Goal: Complete application form

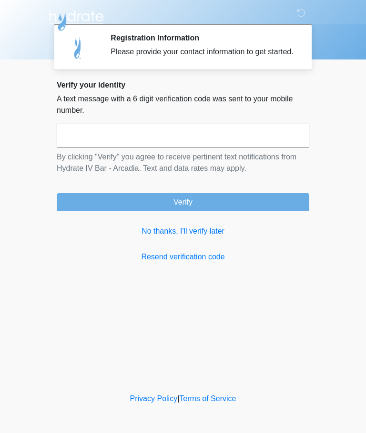
click at [192, 237] on link "No thanks, I'll verify later" at bounding box center [183, 231] width 252 height 11
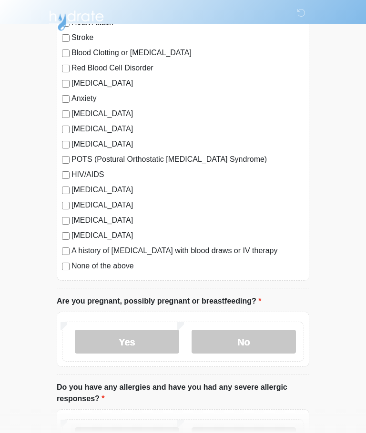
scroll to position [136, 0]
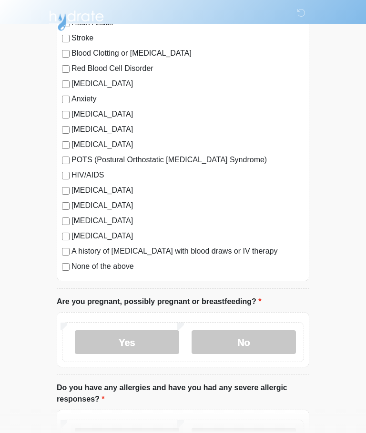
click at [114, 270] on label "None of the above" at bounding box center [187, 266] width 232 height 11
click at [244, 343] on label "No" at bounding box center [243, 343] width 104 height 24
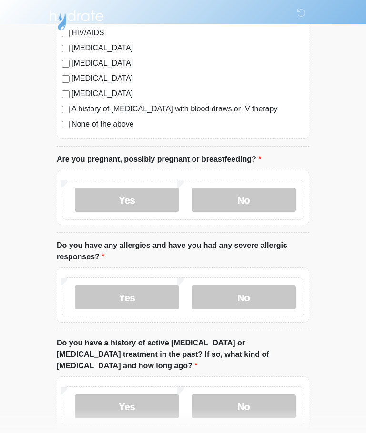
scroll to position [279, 0]
click at [254, 301] on label "No" at bounding box center [243, 297] width 104 height 24
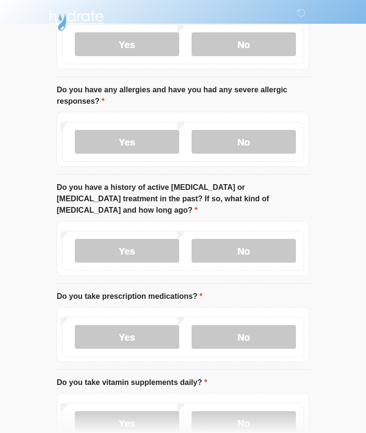
scroll to position [440, 0]
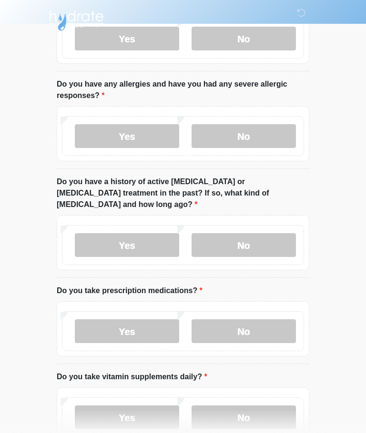
click at [261, 233] on label "No" at bounding box center [243, 245] width 104 height 24
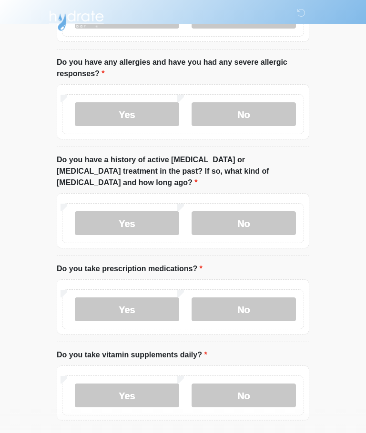
scroll to position [488, 0]
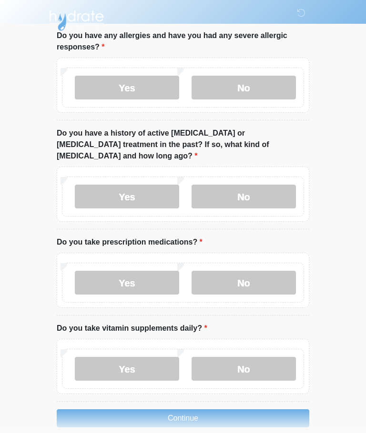
click at [152, 272] on label "Yes" at bounding box center [127, 283] width 104 height 24
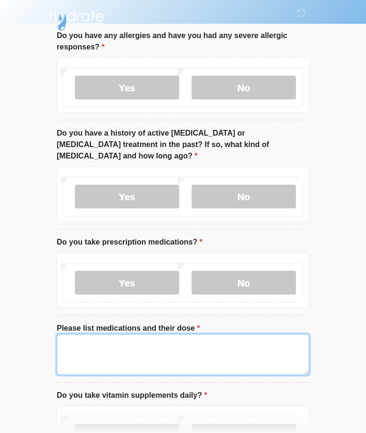
click at [168, 337] on textarea "Please list medications and their dose" at bounding box center [183, 354] width 252 height 41
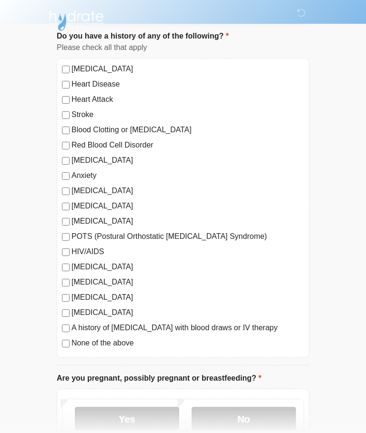
scroll to position [59, 0]
type textarea "**********"
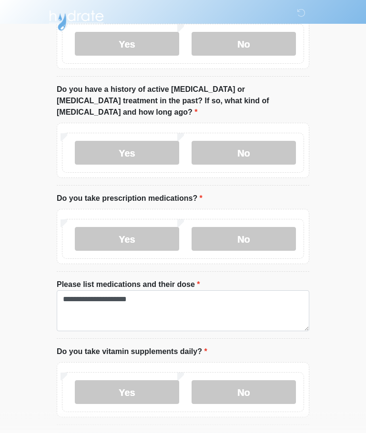
scroll to position [555, 0]
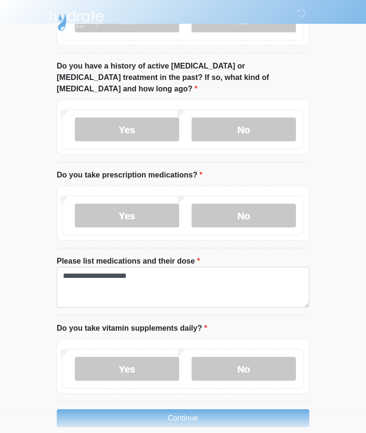
click at [159, 357] on label "Yes" at bounding box center [127, 369] width 104 height 24
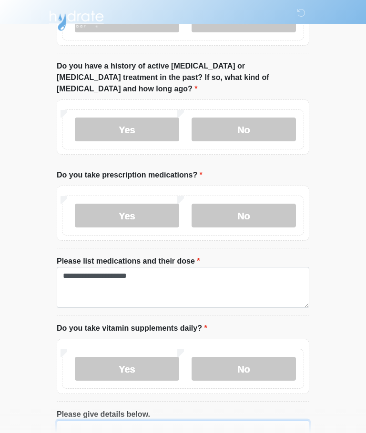
click at [200, 422] on textarea "Please give details below." at bounding box center [183, 441] width 252 height 41
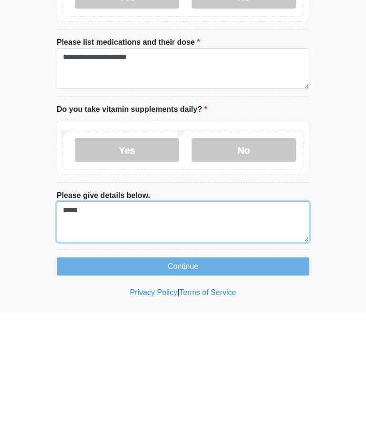
type textarea "*****"
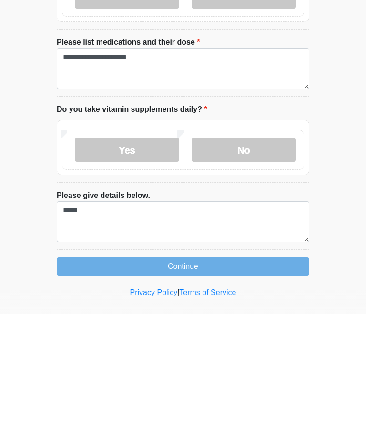
click at [229, 377] on button "Continue" at bounding box center [183, 386] width 252 height 18
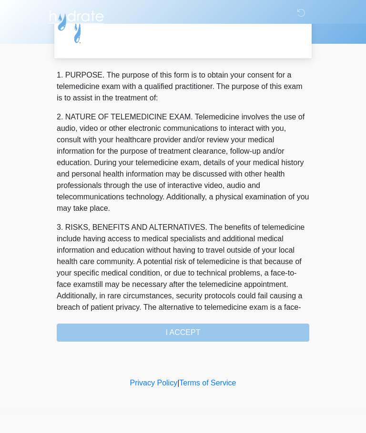
scroll to position [0, 0]
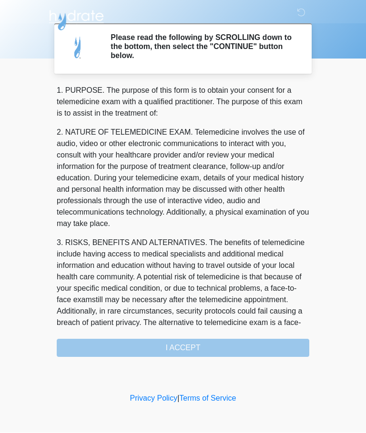
click at [210, 341] on div "1. PURPOSE. The purpose of this form is to obtain your consent for a telemedici…" at bounding box center [183, 221] width 252 height 272
click at [211, 349] on div "1. PURPOSE. The purpose of this form is to obtain your consent for a telemedici…" at bounding box center [183, 221] width 252 height 272
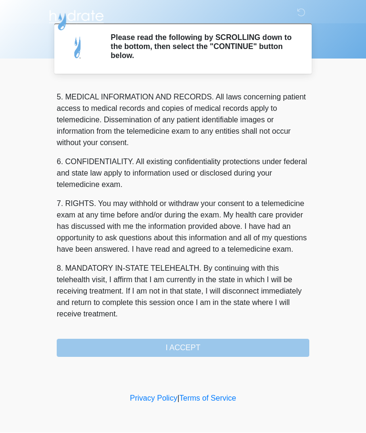
scroll to position [310, 0]
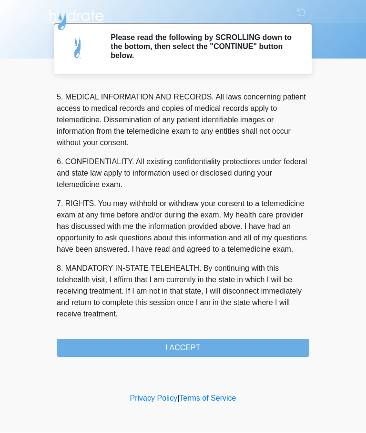
click at [229, 342] on button "I ACCEPT" at bounding box center [183, 349] width 252 height 18
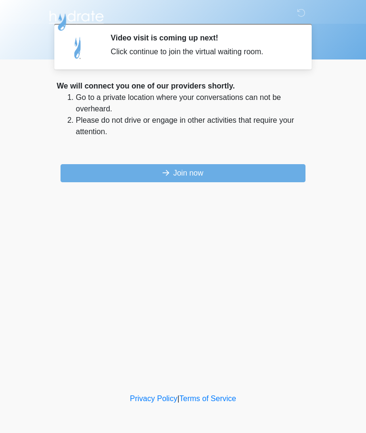
click at [212, 174] on button "Join now" at bounding box center [182, 173] width 245 height 18
